Goal: Information Seeking & Learning: Find contact information

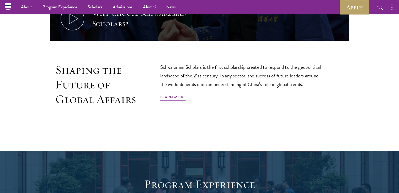
scroll to position [251, 0]
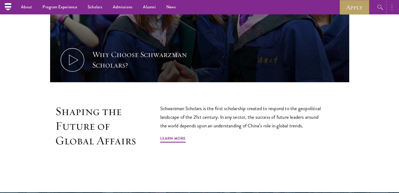
click at [393, 9] on button "button" at bounding box center [393, 7] width 12 height 14
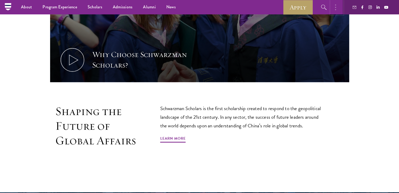
click at [338, 8] on button "button" at bounding box center [337, 7] width 12 height 14
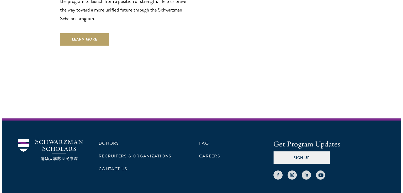
scroll to position [1510, 0]
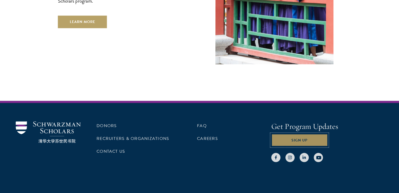
click at [296, 134] on button "Sign Up" at bounding box center [299, 140] width 56 height 13
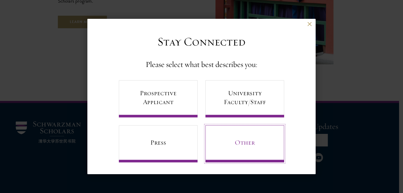
click at [249, 137] on link "Other" at bounding box center [244, 144] width 79 height 37
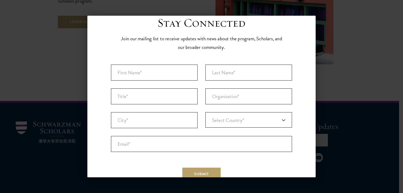
scroll to position [0, 0]
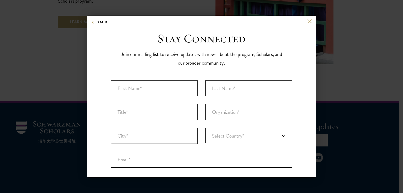
click at [305, 23] on div "Back" at bounding box center [201, 25] width 228 height 13
click at [301, 21] on div "Back" at bounding box center [201, 25] width 228 height 13
click at [93, 23] on button "Back" at bounding box center [99, 22] width 17 height 7
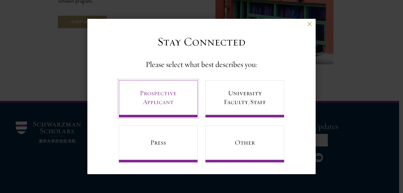
click at [154, 101] on link "Prospective Applicant" at bounding box center [158, 98] width 79 height 37
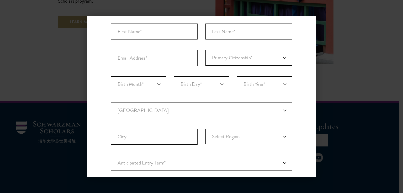
scroll to position [5, 0]
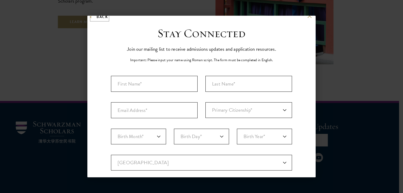
click at [91, 17] on button "Back" at bounding box center [99, 17] width 17 height 7
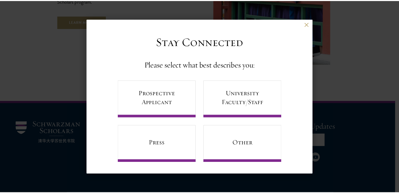
scroll to position [0, 0]
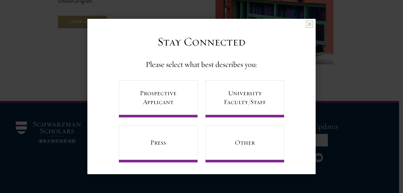
click at [309, 22] on button at bounding box center [309, 24] width 4 height 4
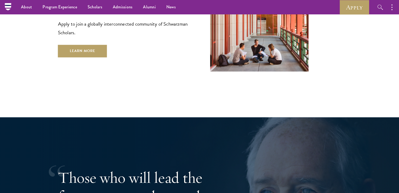
scroll to position [854, 0]
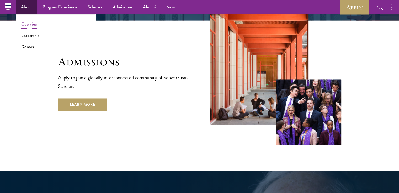
click at [33, 26] on link "Overview" at bounding box center [29, 24] width 16 height 6
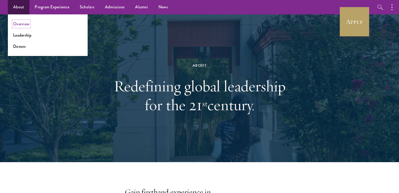
click at [24, 27] on link "Overview" at bounding box center [21, 24] width 16 height 6
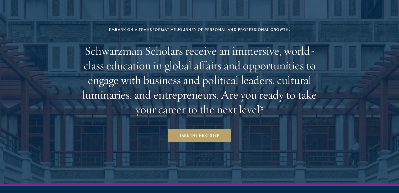
scroll to position [2198, 0]
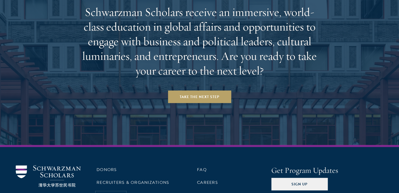
click at [113, 193] on link "Contact Us" at bounding box center [110, 196] width 29 height 6
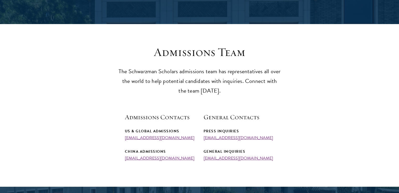
scroll to position [131, 0]
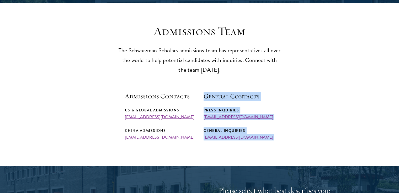
drag, startPoint x: 170, startPoint y: 139, endPoint x: 120, endPoint y: 141, distance: 50.1
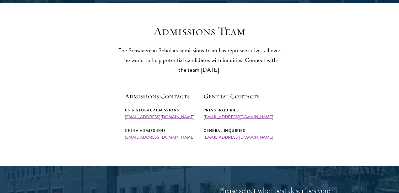
drag, startPoint x: 149, startPoint y: 145, endPoint x: 132, endPoint y: 144, distance: 16.6
drag, startPoint x: 124, startPoint y: 138, endPoint x: 178, endPoint y: 138, distance: 54.5
click at [178, 138] on section "Admissions Team The Schwarzman Scholars admissions team has representatives all…" at bounding box center [199, 82] width 399 height 116
copy link "[EMAIL_ADDRESS][DOMAIN_NAME]"
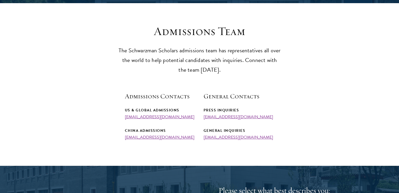
click at [14, 44] on section "Admissions Team The Schwarzman Scholars admissions team has representatives all…" at bounding box center [199, 82] width 399 height 116
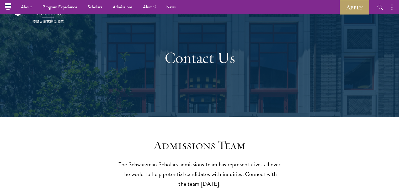
scroll to position [0, 0]
